Goal: Communication & Community: Answer question/provide support

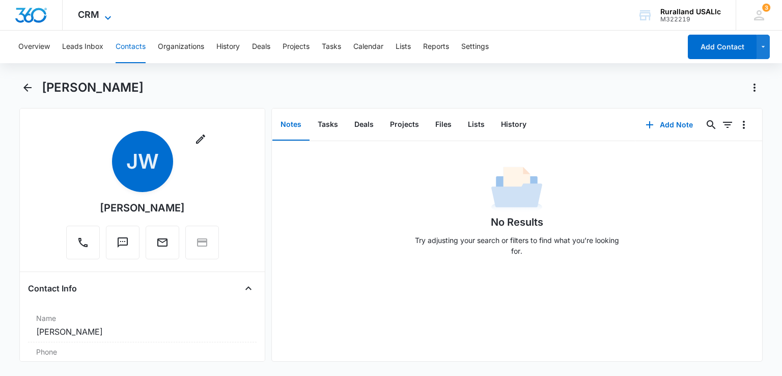
click at [106, 16] on icon at bounding box center [108, 18] width 12 height 12
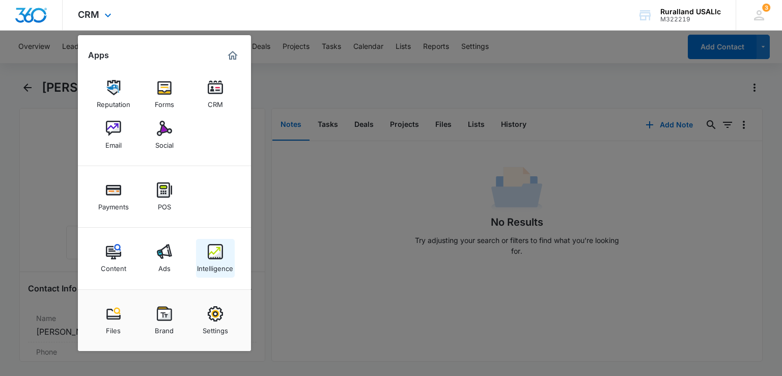
click at [214, 251] on img at bounding box center [215, 251] width 15 height 15
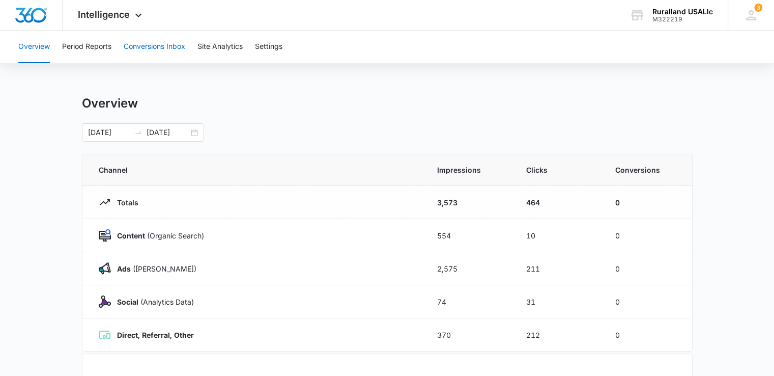
click at [148, 43] on button "Conversions Inbox" at bounding box center [155, 47] width 62 height 33
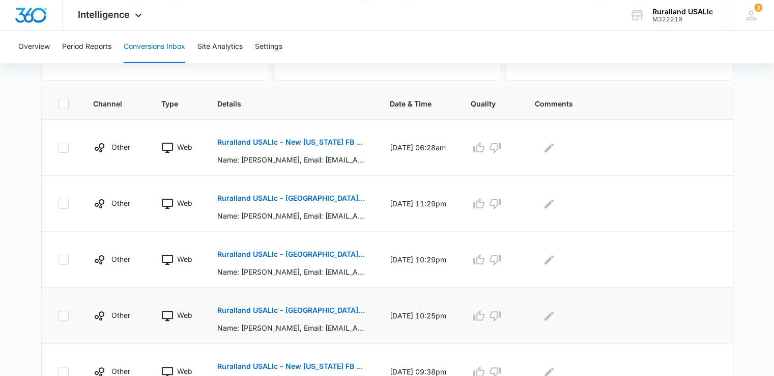
scroll to position [153, 0]
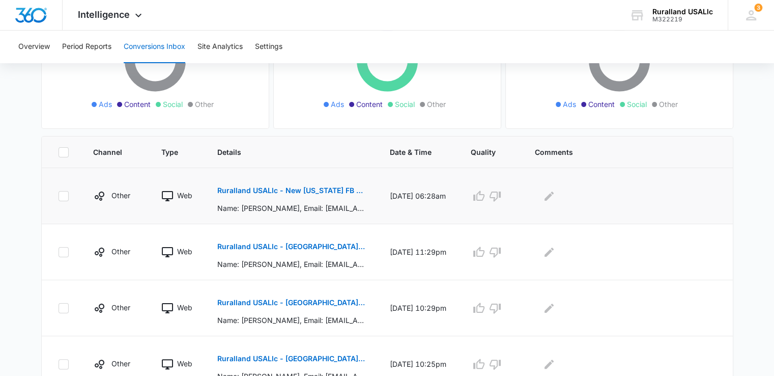
click at [295, 188] on p "Ruralland USALlc - New [US_STATE] FB Lead - M360 Notification" at bounding box center [291, 190] width 148 height 7
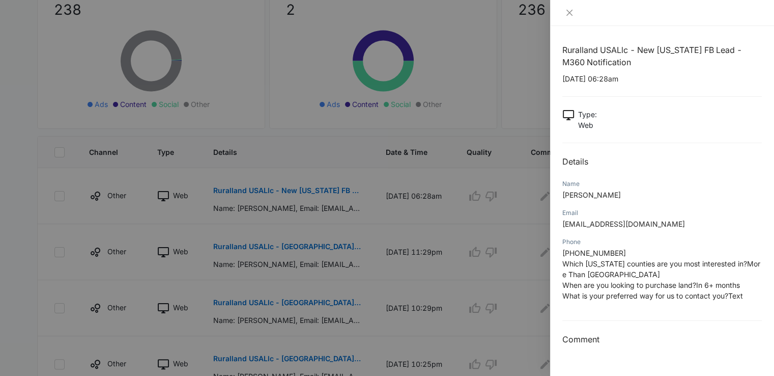
click at [500, 85] on div at bounding box center [387, 188] width 774 height 376
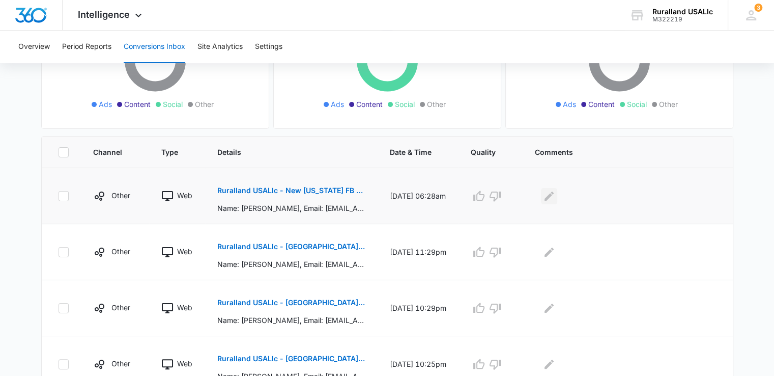
click at [553, 194] on icon "Edit Comments" at bounding box center [549, 195] width 9 height 9
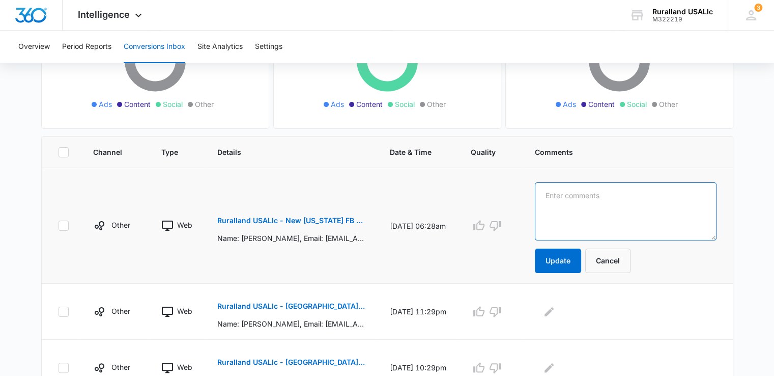
click at [566, 199] on textarea at bounding box center [626, 211] width 182 height 58
type textarea "jk text"
click at [566, 265] on button "Update" at bounding box center [558, 260] width 46 height 24
click at [560, 256] on button "Update" at bounding box center [558, 260] width 46 height 24
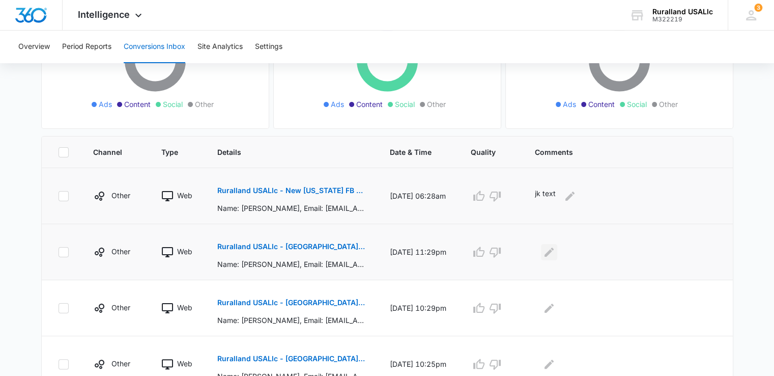
click at [550, 249] on icon "Edit Comments" at bounding box center [549, 252] width 12 height 12
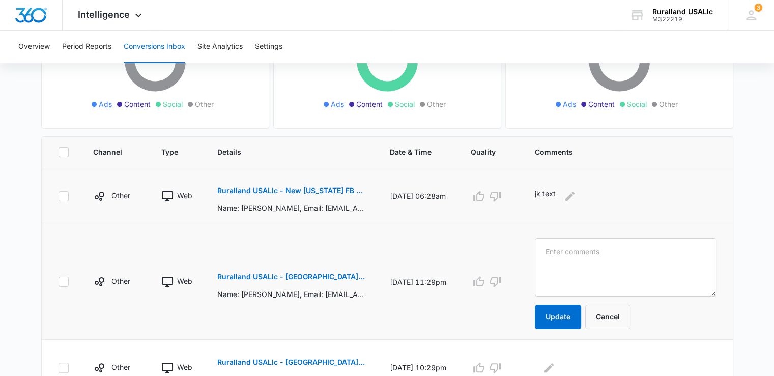
click at [305, 273] on p "Ruralland USALlc - [GEOGRAPHIC_DATA][US_STATE] FB Lead - M360 Notificaion" at bounding box center [291, 276] width 148 height 7
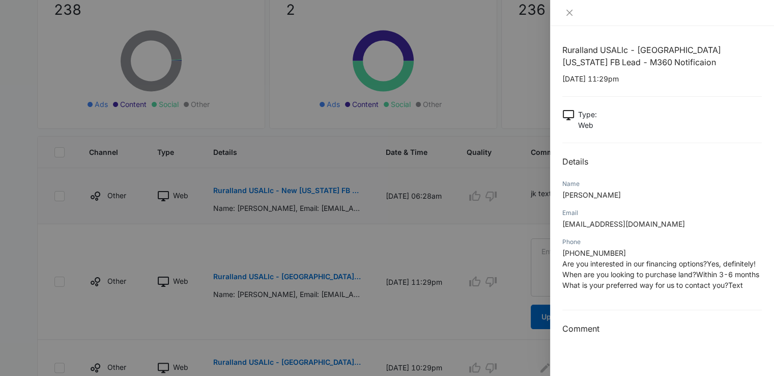
click at [584, 251] on span "[PHONE_NUMBER]" at bounding box center [594, 252] width 64 height 9
click at [599, 251] on span "[PHONE_NUMBER]" at bounding box center [594, 252] width 64 height 9
click at [367, 257] on div at bounding box center [387, 188] width 774 height 376
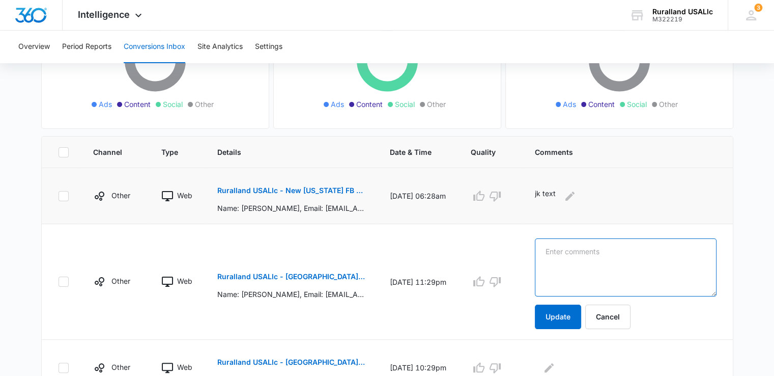
click at [605, 258] on textarea at bounding box center [626, 267] width 182 height 58
type textarea "jk text"
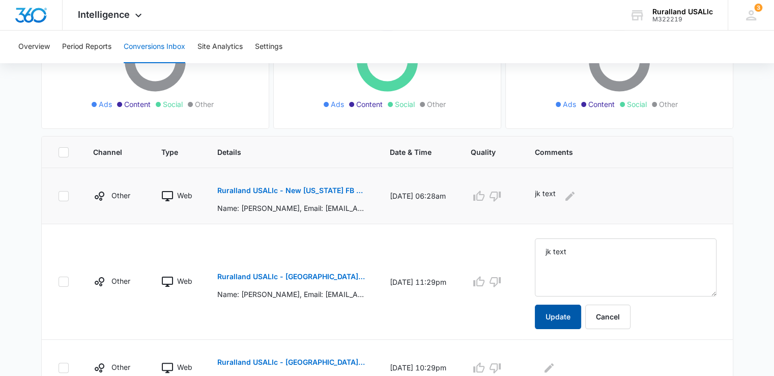
click at [554, 311] on button "Update" at bounding box center [558, 316] width 46 height 24
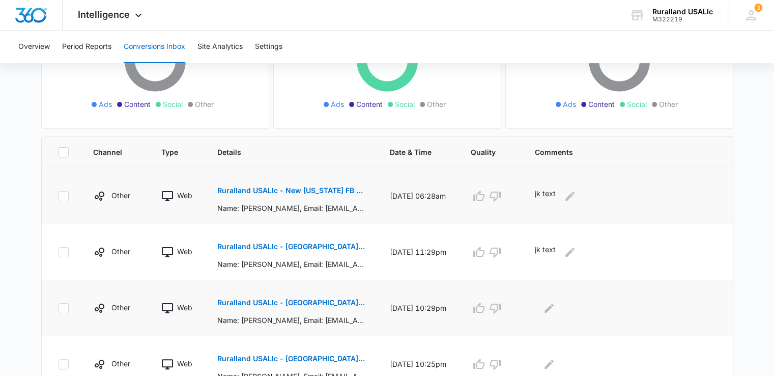
click at [320, 303] on p "Ruralland USALlc - [GEOGRAPHIC_DATA][US_STATE] FB Lead - M360 Notificaion" at bounding box center [291, 302] width 148 height 7
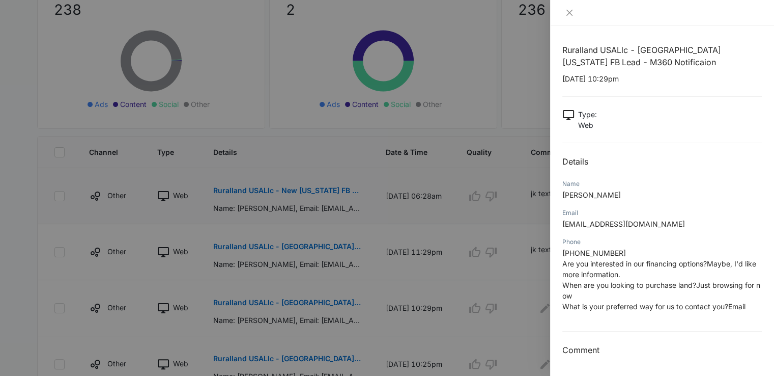
click at [470, 89] on div at bounding box center [387, 188] width 774 height 376
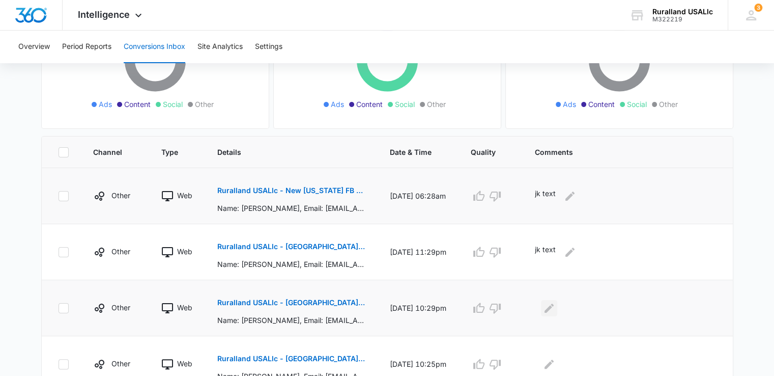
click at [552, 304] on icon "Edit Comments" at bounding box center [549, 308] width 12 height 12
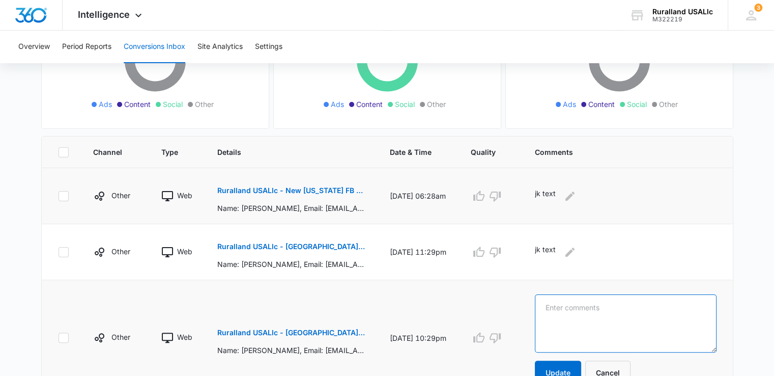
click at [557, 310] on textarea at bounding box center [626, 323] width 182 height 58
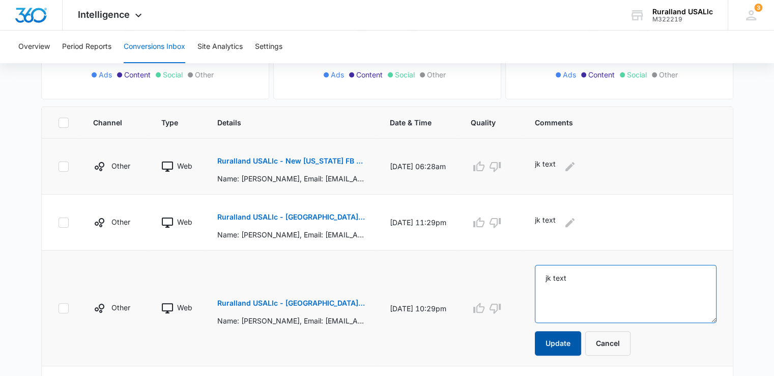
scroll to position [204, 0]
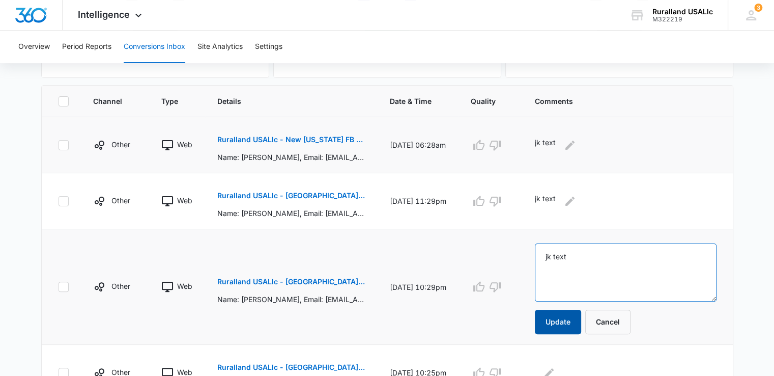
type textarea "jk text"
click at [553, 315] on button "Update" at bounding box center [558, 321] width 46 height 24
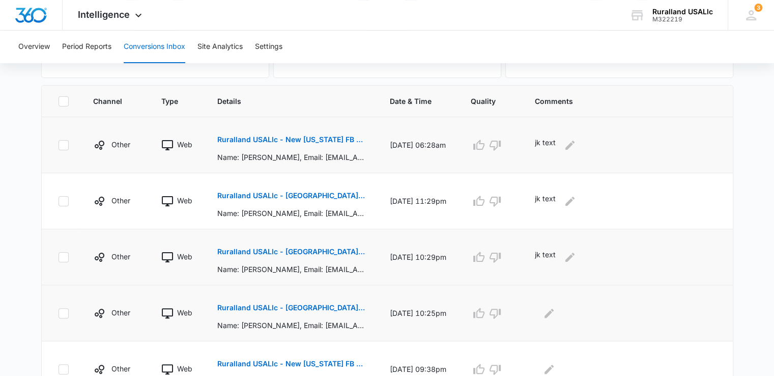
click at [307, 304] on p "Ruralland USALlc - [GEOGRAPHIC_DATA][US_STATE] FB Lead - M360 Notificaion" at bounding box center [291, 307] width 148 height 7
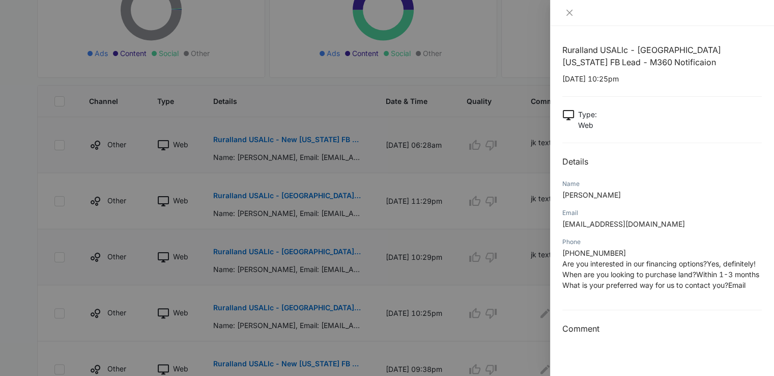
click at [467, 310] on div at bounding box center [387, 188] width 774 height 376
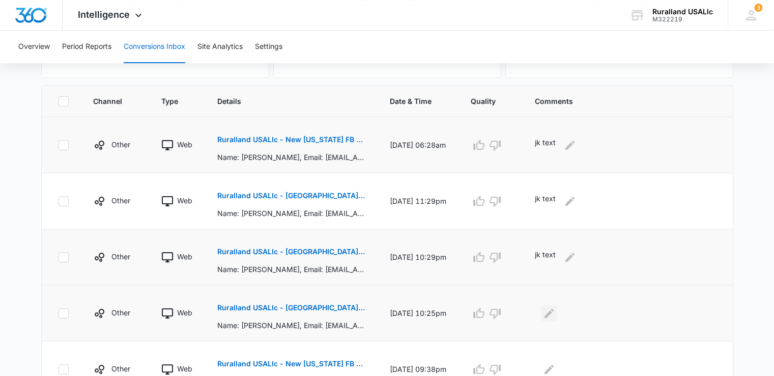
click at [555, 309] on icon "Edit Comments" at bounding box center [549, 313] width 12 height 12
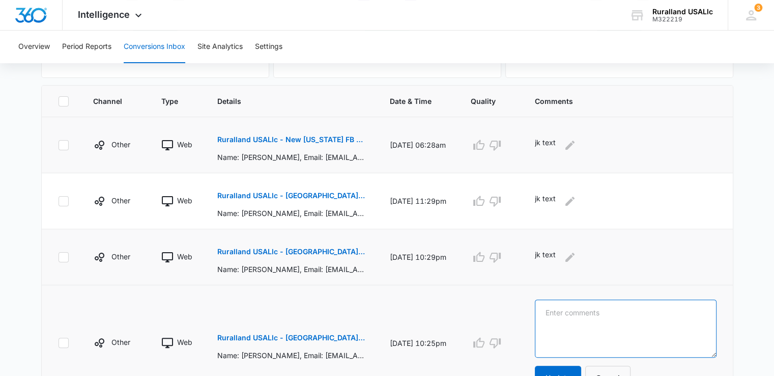
click at [558, 310] on textarea at bounding box center [626, 328] width 182 height 58
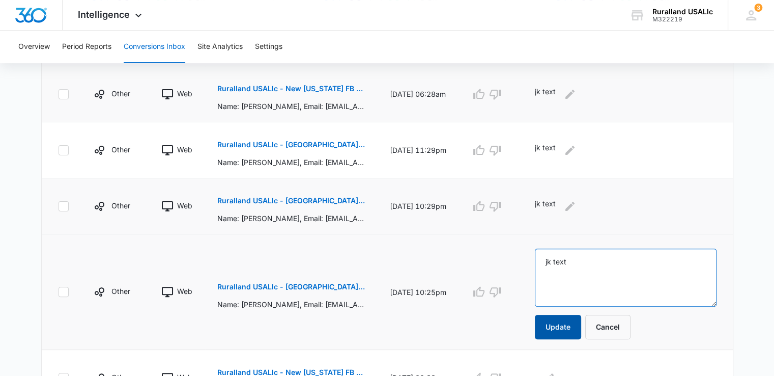
type textarea "jk text"
click at [552, 322] on button "Update" at bounding box center [558, 327] width 46 height 24
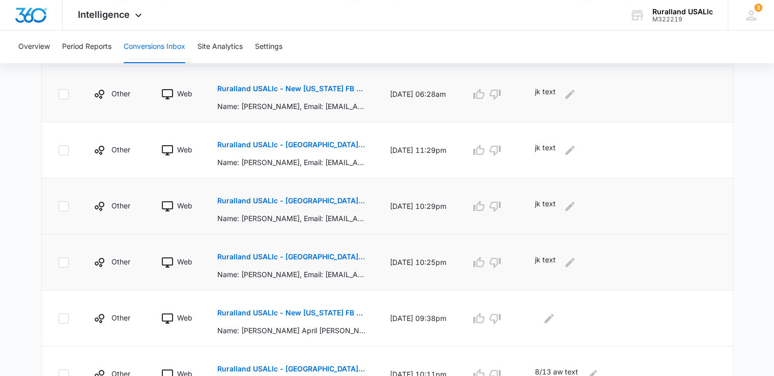
scroll to position [356, 0]
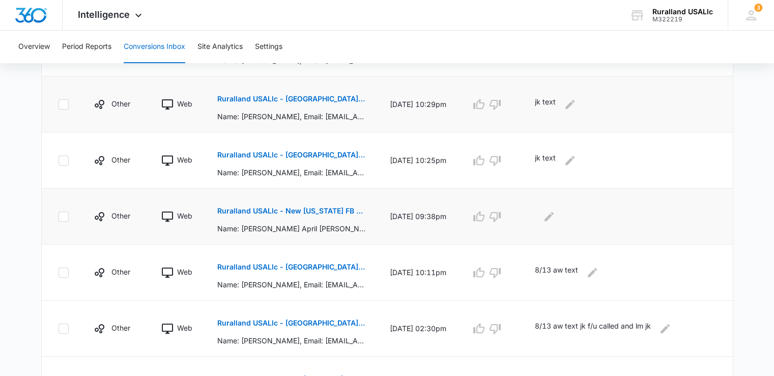
click at [324, 206] on button "Ruralland USALlc - New [US_STATE] FB Lead - M360 Notification" at bounding box center [291, 210] width 148 height 24
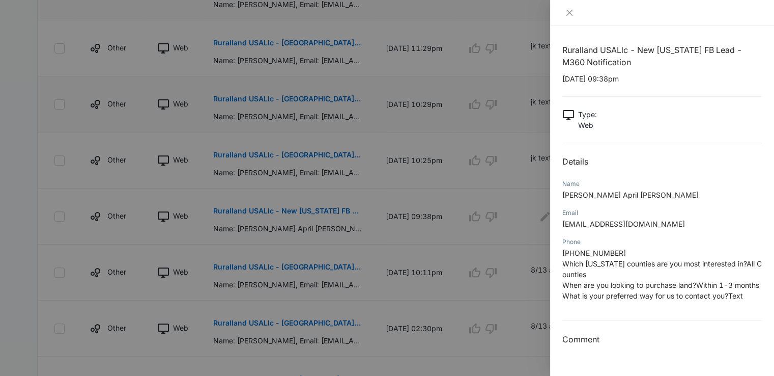
click at [516, 201] on div at bounding box center [387, 188] width 774 height 376
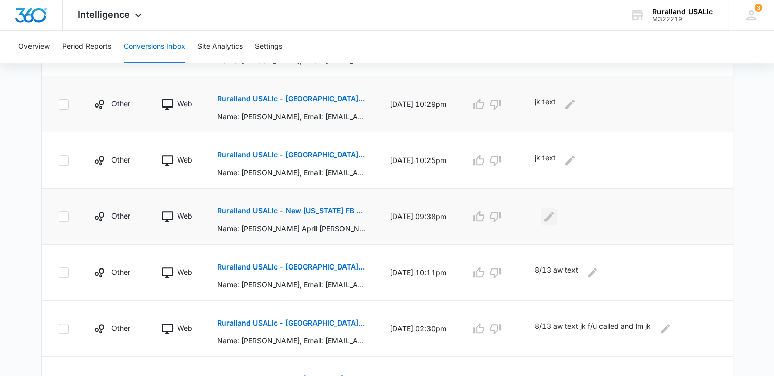
click at [554, 214] on icon "Edit Comments" at bounding box center [549, 215] width 9 height 9
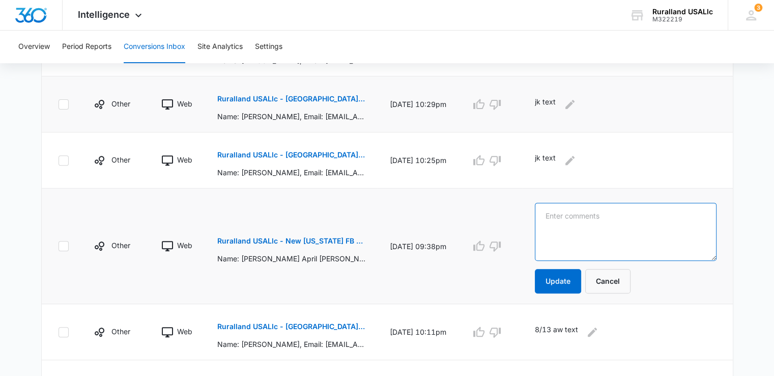
click at [564, 216] on textarea at bounding box center [626, 232] width 182 height 58
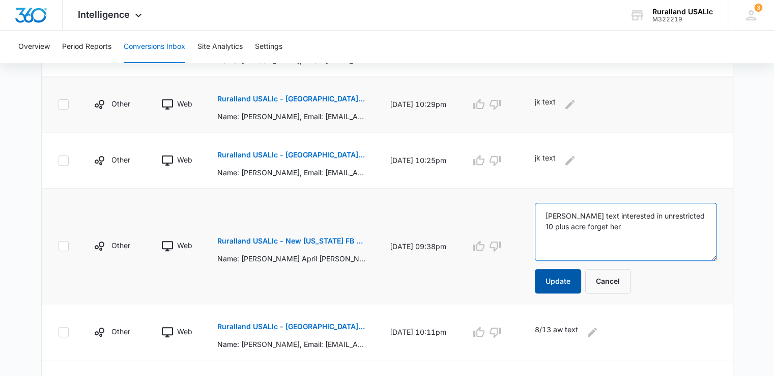
type textarea "[PERSON_NAME] text interested in unrestricted 10 plus acre forget her"
click at [557, 286] on button "Update" at bounding box center [558, 281] width 46 height 24
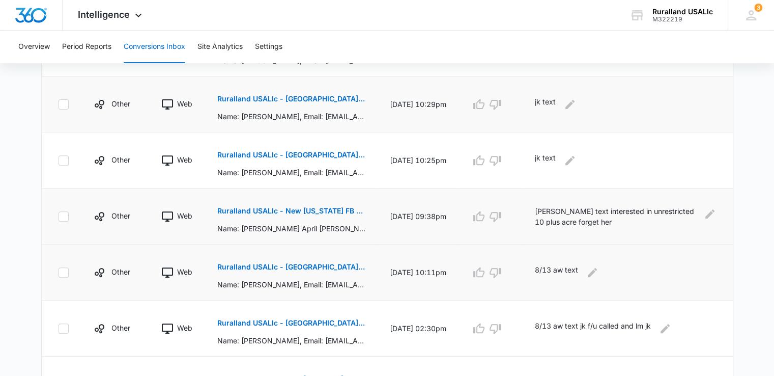
click at [286, 265] on p "Ruralland USALlc - [GEOGRAPHIC_DATA][US_STATE] FB Lead - M360 Notificaion" at bounding box center [291, 266] width 148 height 7
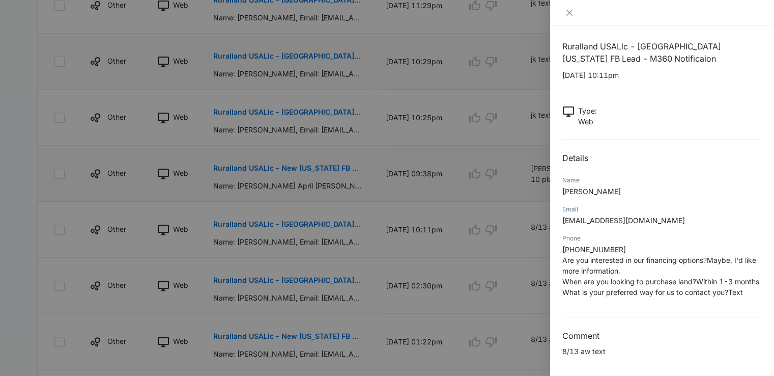
scroll to position [407, 0]
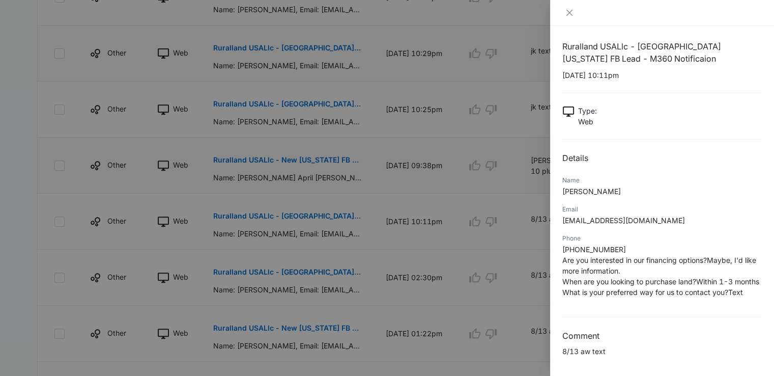
click at [458, 308] on div at bounding box center [387, 188] width 774 height 376
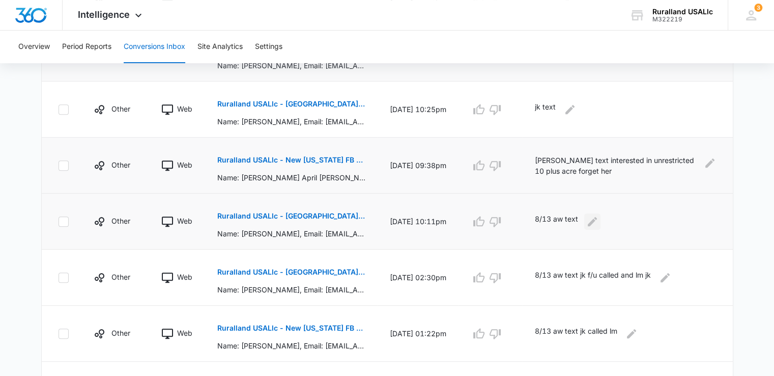
click at [598, 218] on icon "Edit Comments" at bounding box center [592, 221] width 12 height 12
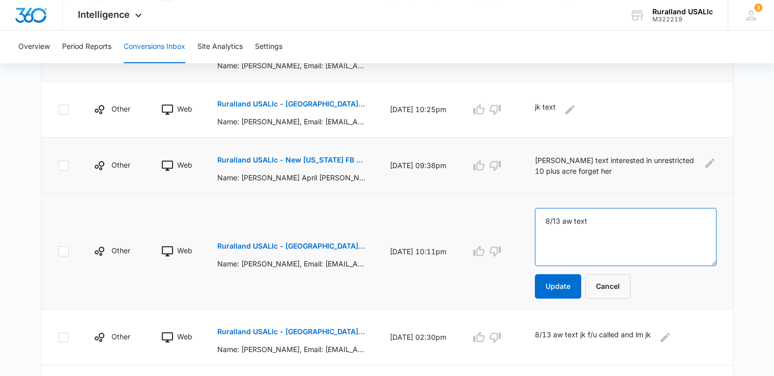
click at [598, 219] on textarea "8/13 aw text" at bounding box center [626, 237] width 182 height 58
type textarea "8/13 aw text jk f/u text8/15"
click at [568, 283] on button "Update" at bounding box center [558, 286] width 46 height 24
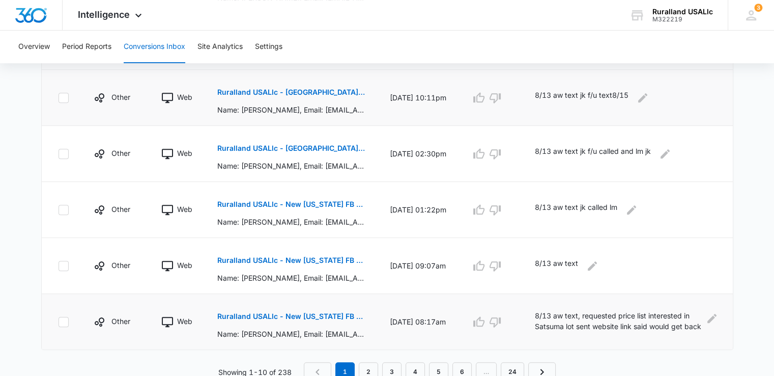
scroll to position [535, 0]
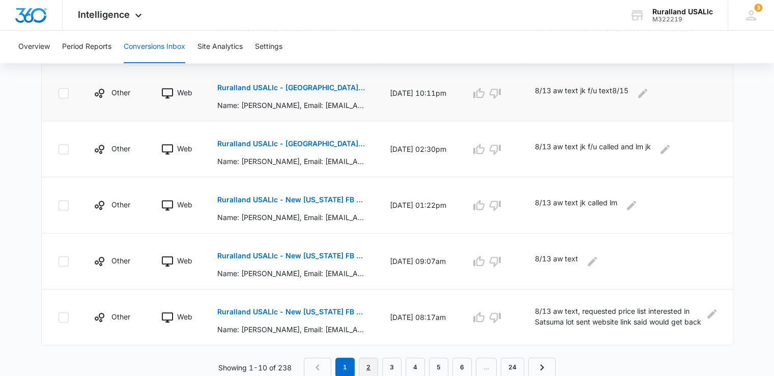
click at [369, 364] on link "2" at bounding box center [368, 366] width 19 height 19
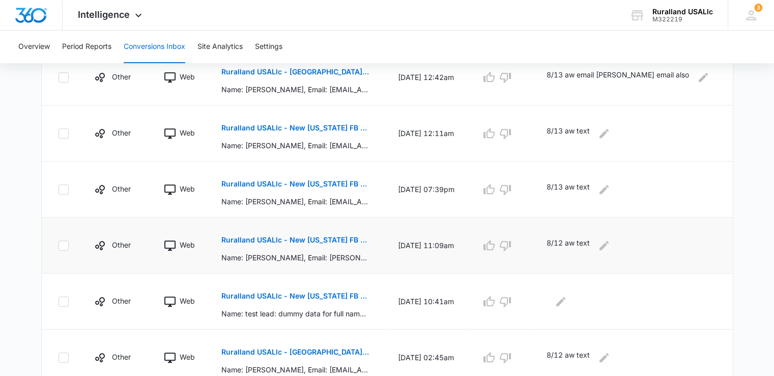
scroll to position [484, 0]
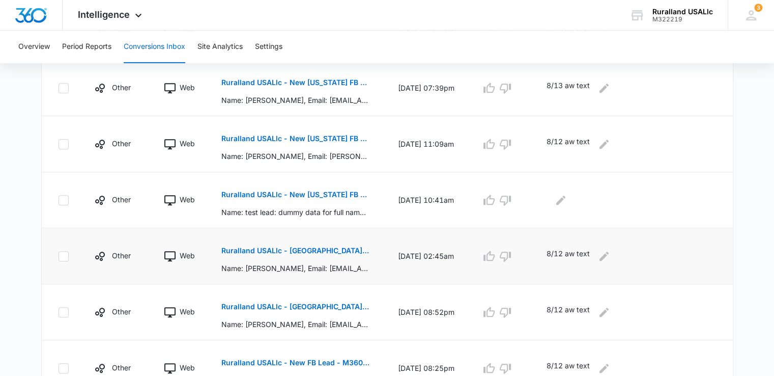
click at [320, 248] on p "Ruralland USALlc - [GEOGRAPHIC_DATA][US_STATE] FB Lead - M360 Notificaion" at bounding box center [295, 250] width 148 height 7
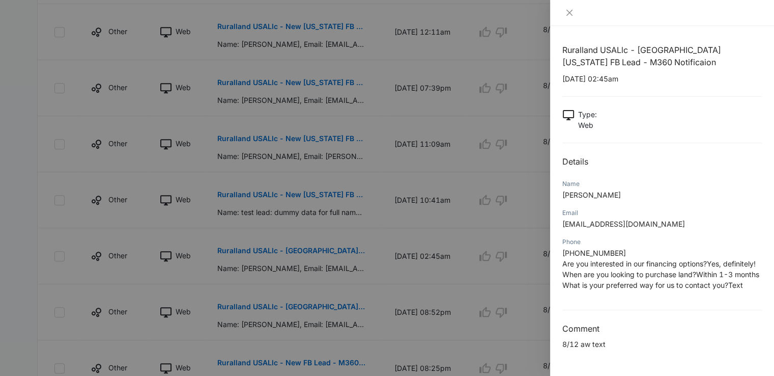
click at [383, 270] on div at bounding box center [387, 188] width 774 height 376
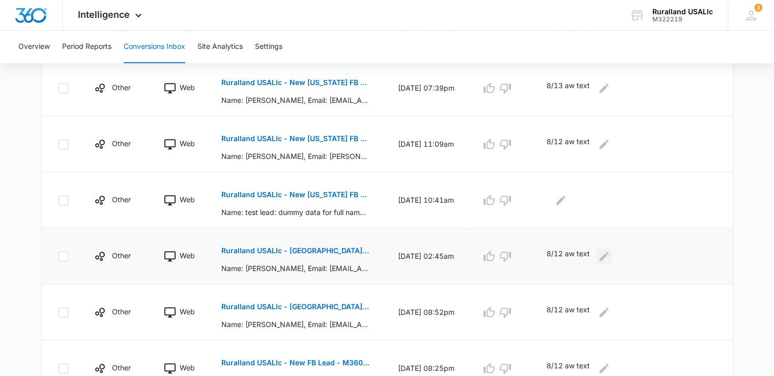
click at [609, 251] on icon "Edit Comments" at bounding box center [604, 255] width 9 height 9
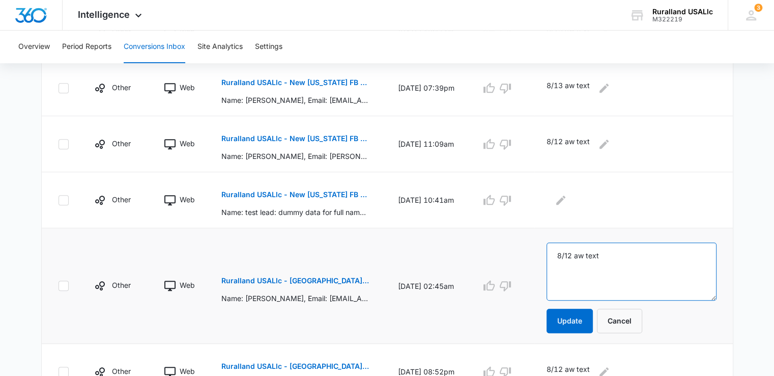
click at [658, 252] on textarea "8/12 aw text" at bounding box center [632, 271] width 170 height 58
type textarea "8/12 aw text jk f/u"
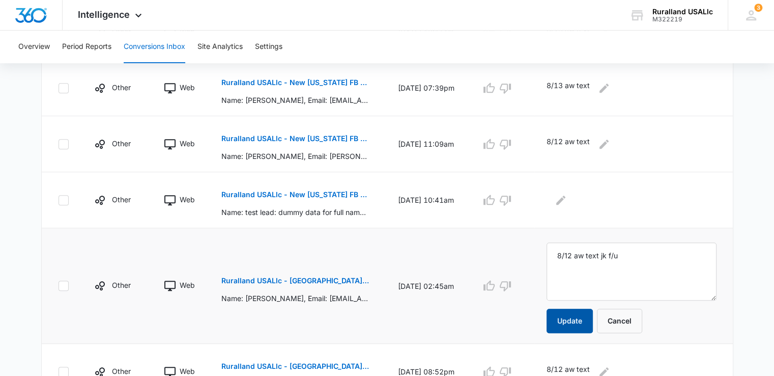
click at [593, 318] on button "Update" at bounding box center [570, 320] width 46 height 24
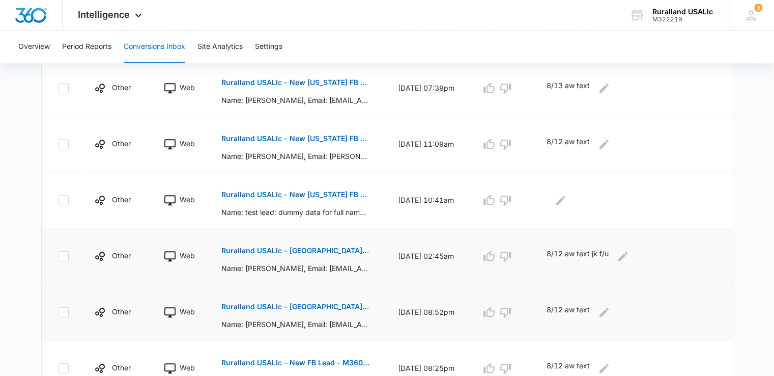
click at [342, 306] on p "Ruralland USALlc - [GEOGRAPHIC_DATA][US_STATE] FB Lead - M360 Notificaion" at bounding box center [295, 306] width 148 height 7
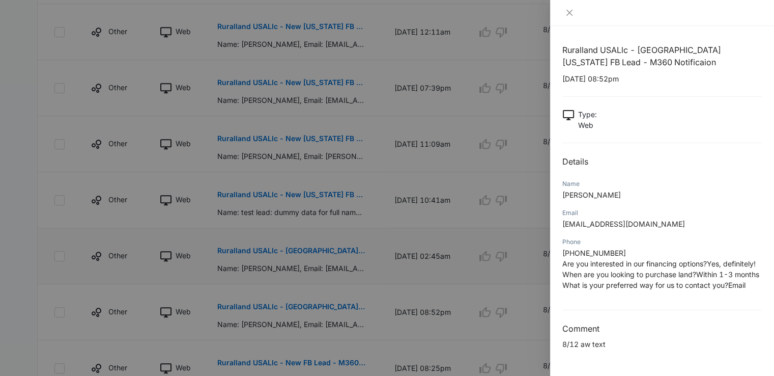
click at [385, 308] on div at bounding box center [387, 188] width 774 height 376
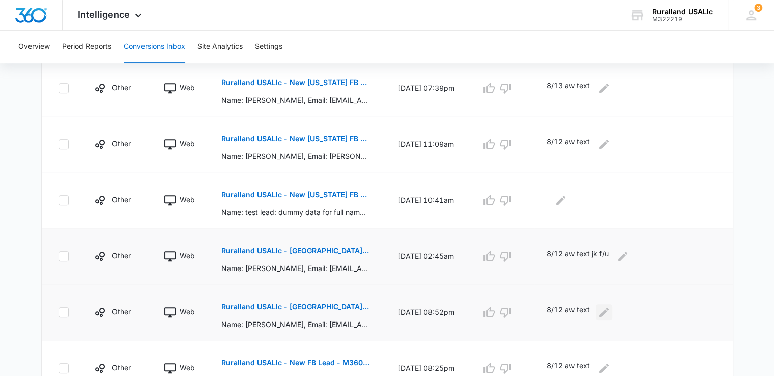
click at [610, 311] on icon "Edit Comments" at bounding box center [604, 312] width 12 height 12
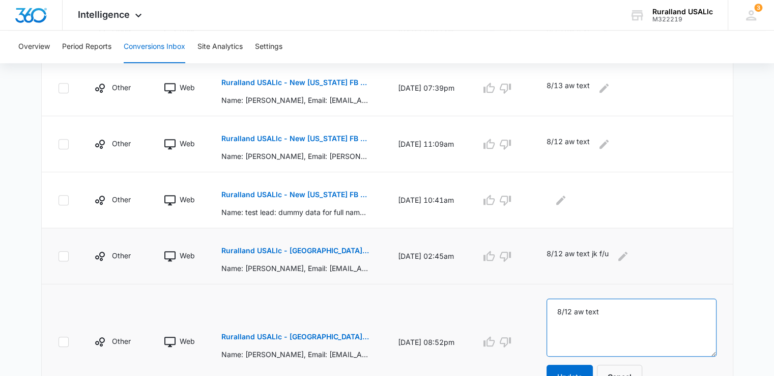
click at [659, 310] on textarea "8/12 aw text" at bounding box center [632, 327] width 170 height 58
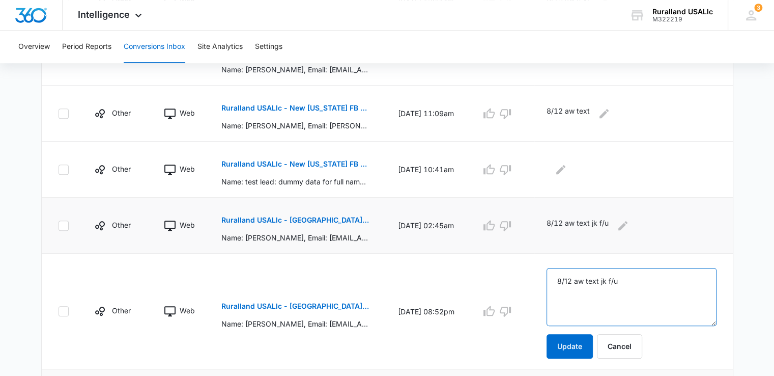
scroll to position [586, 0]
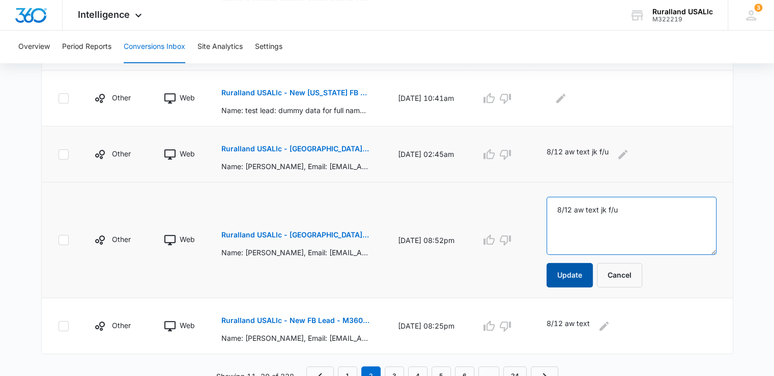
type textarea "8/12 aw text jk f/u"
click at [593, 270] on button "Update" at bounding box center [570, 275] width 46 height 24
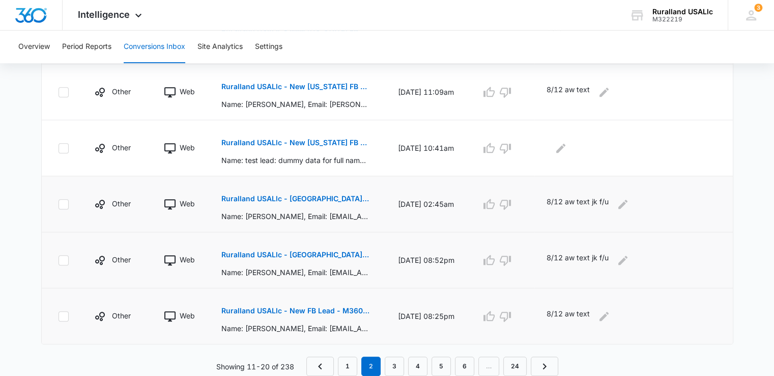
scroll to position [535, 0]
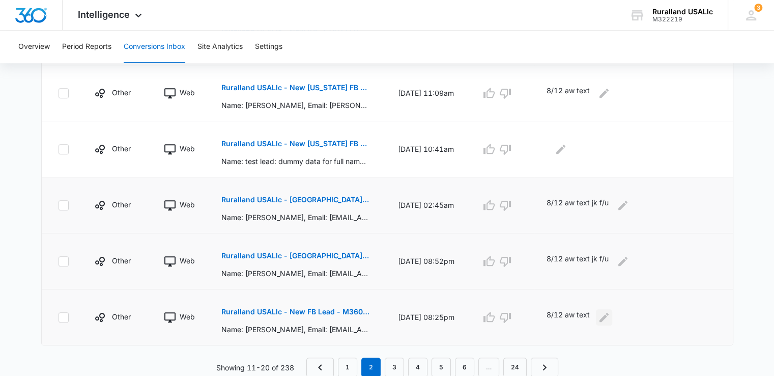
click at [610, 312] on icon "Edit Comments" at bounding box center [604, 317] width 12 height 12
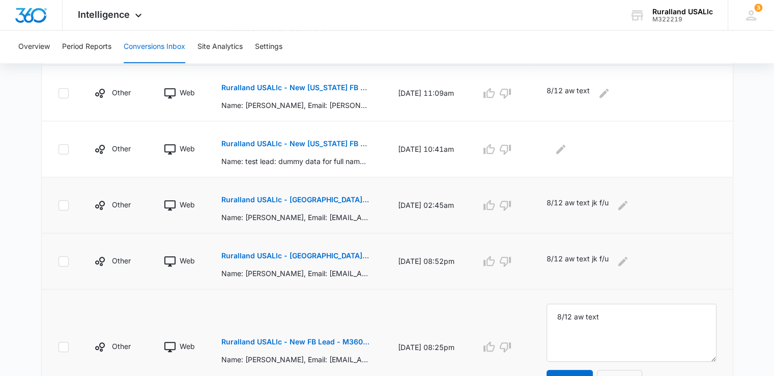
click at [301, 335] on button "Ruralland USALlc - New FB Lead - M360 Notification" at bounding box center [295, 341] width 148 height 24
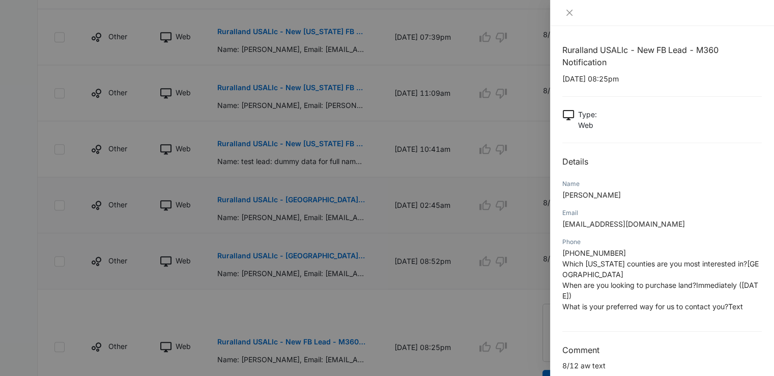
click at [413, 310] on div at bounding box center [387, 188] width 774 height 376
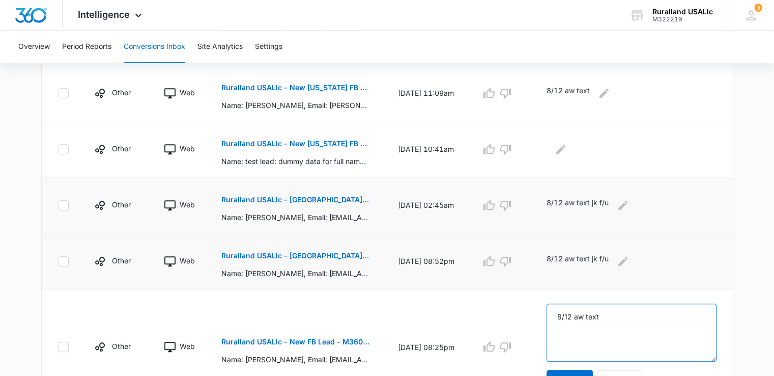
click at [601, 314] on textarea "8/12 aw text" at bounding box center [632, 332] width 170 height 58
click at [601, 314] on textarea "SARASOTA W/[DATE] LET'S PURSUE ! 8/12 aw text" at bounding box center [632, 332] width 170 height 58
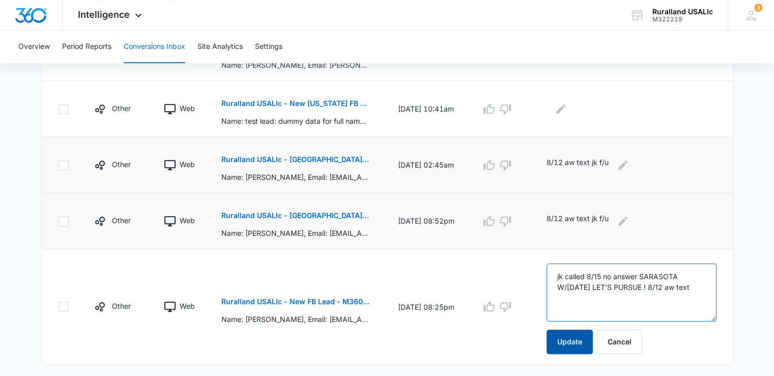
scroll to position [586, 0]
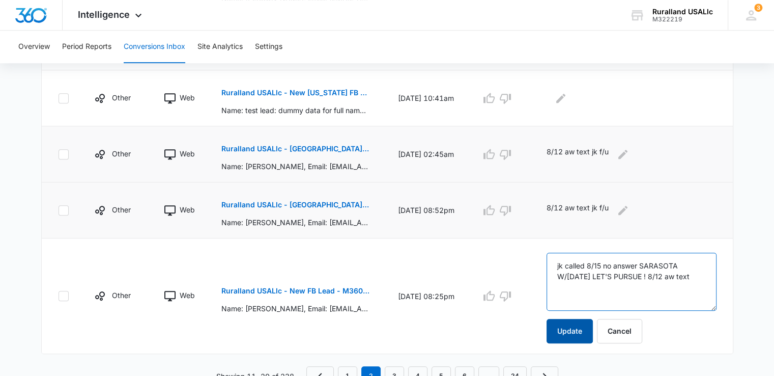
type textarea "jk called 8/15 no answer SARASOTA W/[DATE] LET'S PURSUE ! 8/12 aw text"
click at [593, 327] on button "Update" at bounding box center [570, 331] width 46 height 24
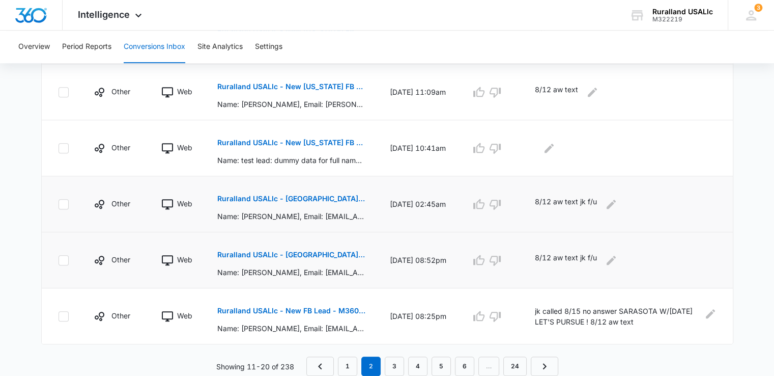
scroll to position [535, 0]
